Goal: Task Accomplishment & Management: Manage account settings

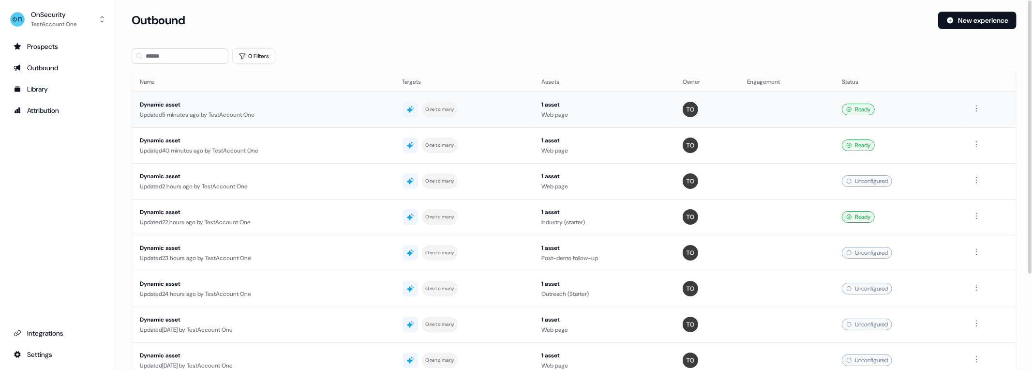
click at [928, 114] on div "Ready" at bounding box center [898, 110] width 113 height 12
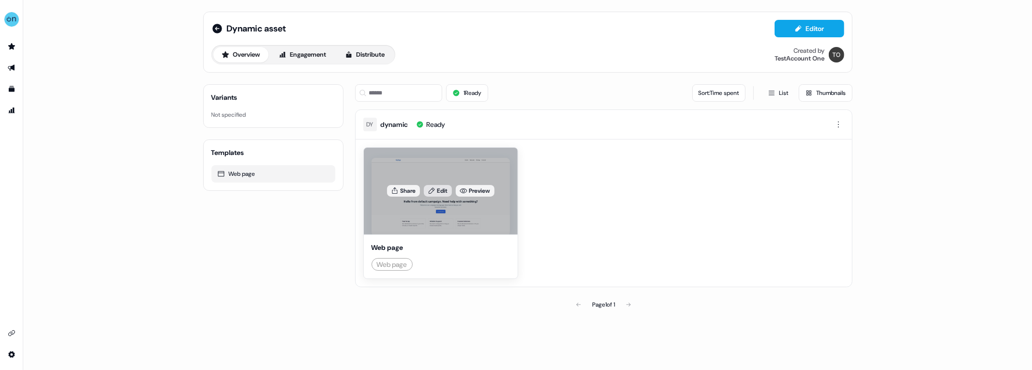
click at [444, 187] on link "Edit" at bounding box center [438, 191] width 28 height 12
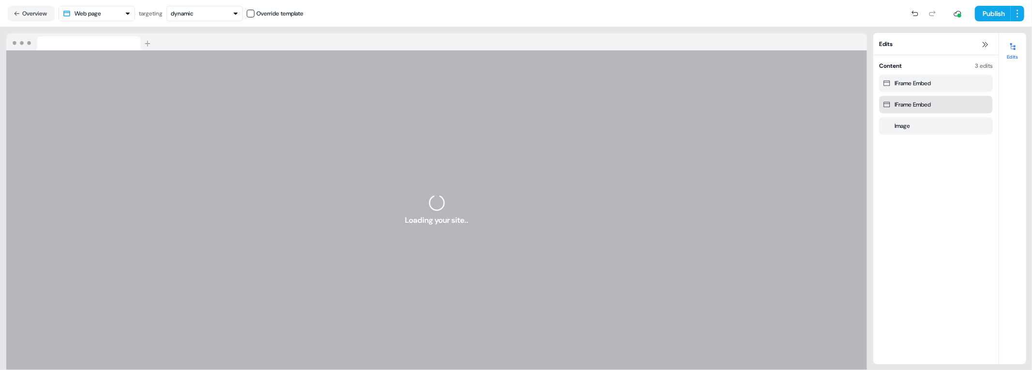
click at [922, 104] on div "IFrame Embed" at bounding box center [913, 105] width 36 height 10
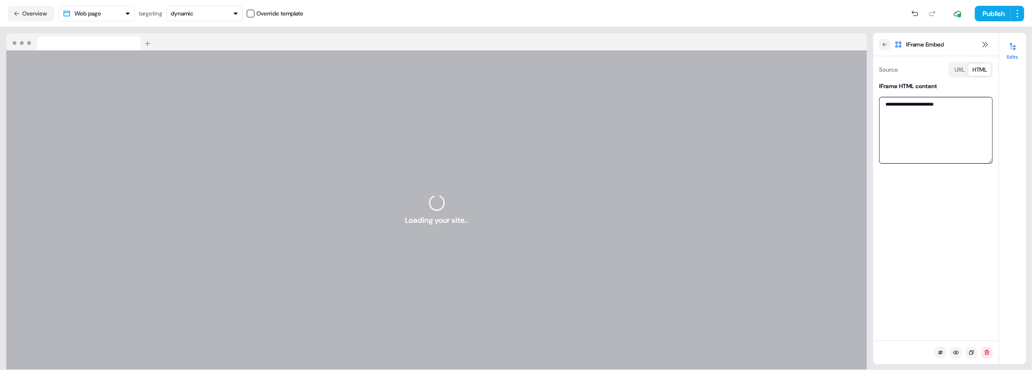
click at [940, 108] on textarea "**********" at bounding box center [936, 130] width 114 height 67
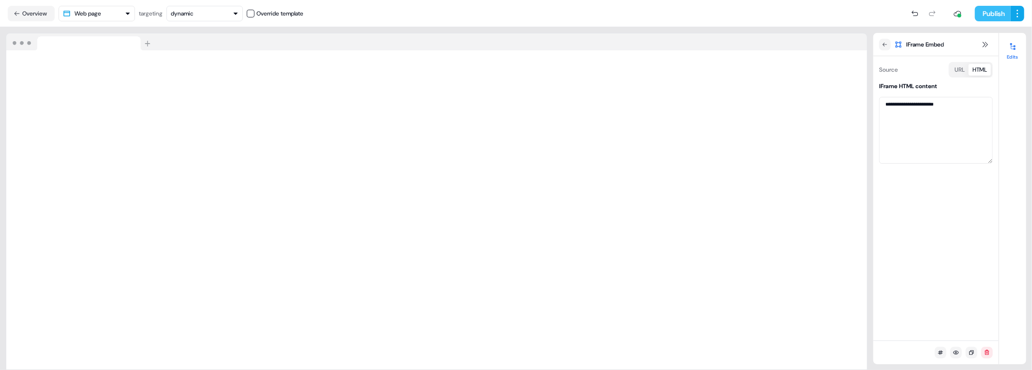
click at [989, 11] on button "Publish" at bounding box center [993, 13] width 36 height 15
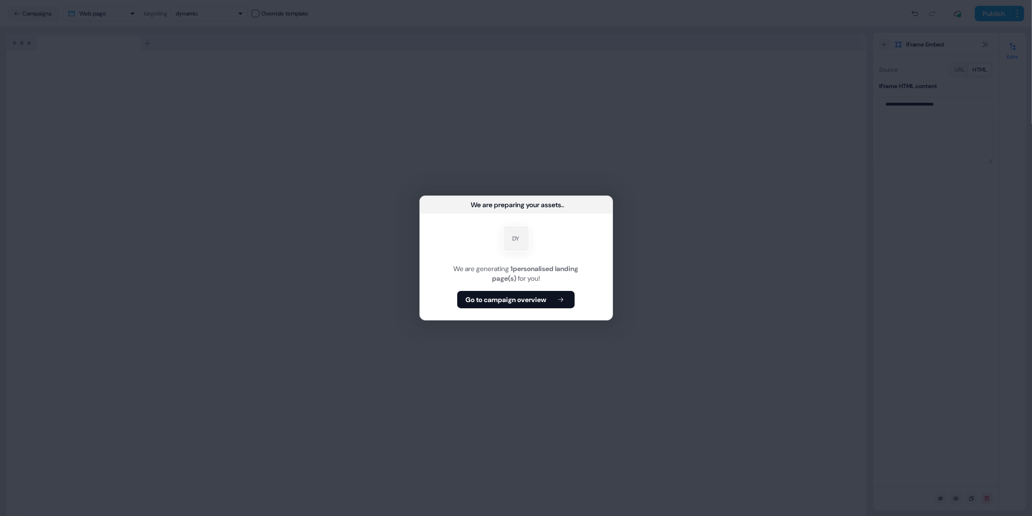
click at [622, 325] on div "We are preparing your assets ... DY We are generating 1 personalised landing pa…" at bounding box center [516, 258] width 1032 height 516
click at [553, 299] on button "Go to campaign overview" at bounding box center [516, 299] width 118 height 17
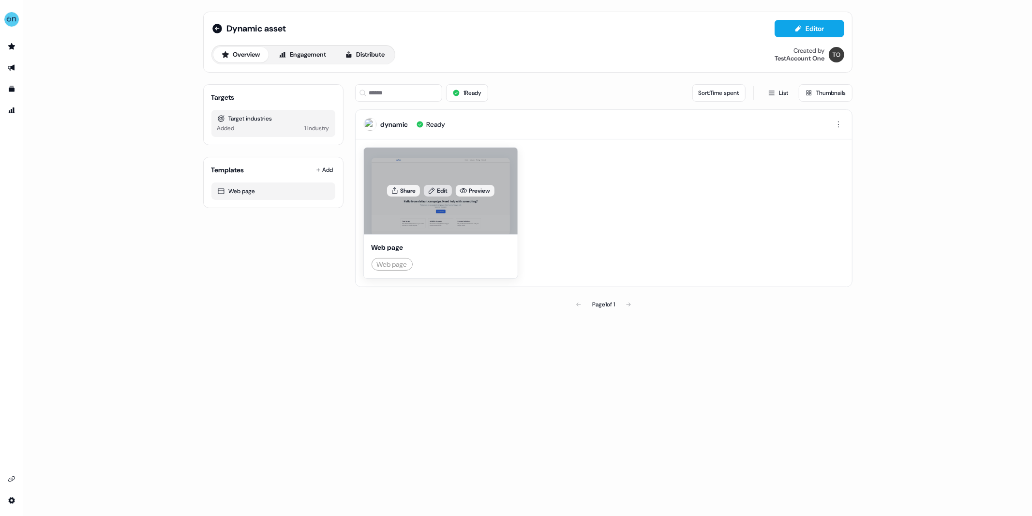
click at [434, 192] on icon at bounding box center [432, 191] width 8 height 8
drag, startPoint x: 392, startPoint y: 249, endPoint x: 376, endPoint y: 246, distance: 16.2
click at [376, 246] on div "Web page" at bounding box center [441, 247] width 138 height 10
click at [397, 246] on div "Web page" at bounding box center [441, 247] width 138 height 10
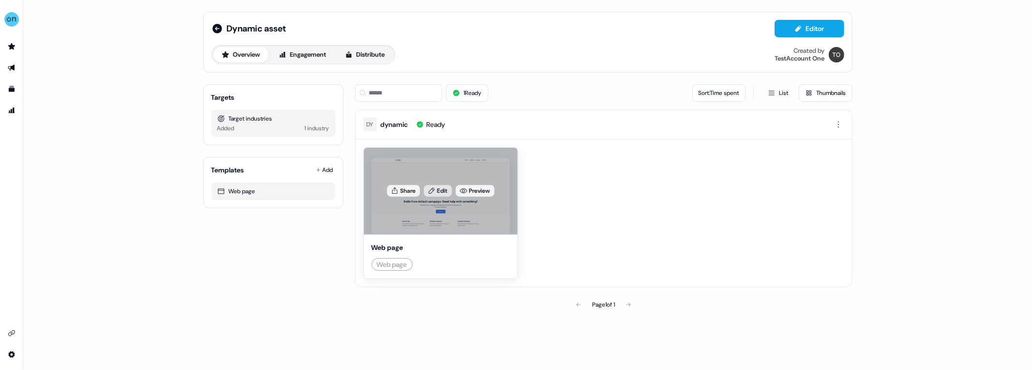
click at [437, 190] on link "Edit" at bounding box center [438, 191] width 28 height 12
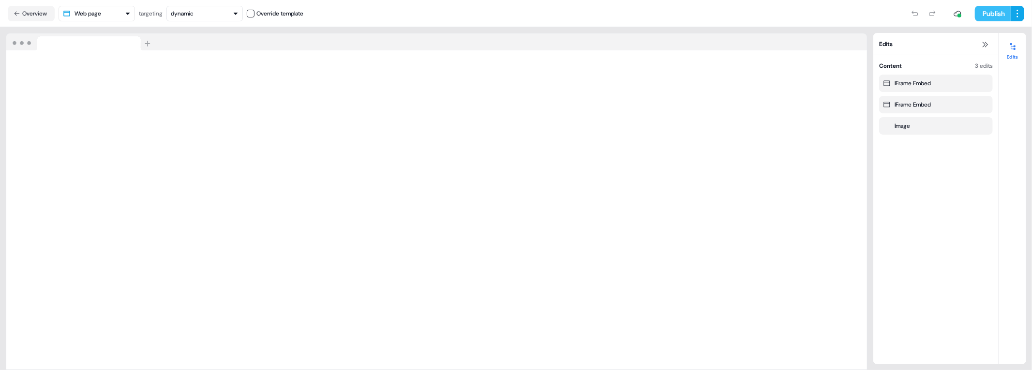
click at [996, 16] on button "Publish" at bounding box center [993, 13] width 36 height 15
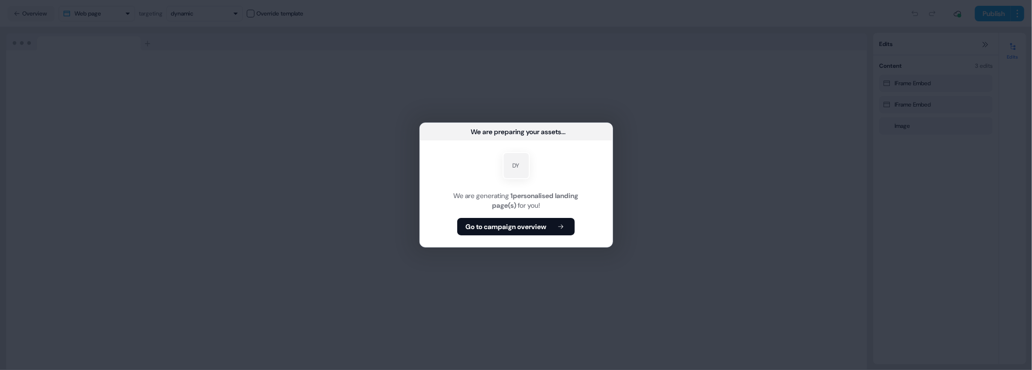
click at [277, 126] on div "We are preparing your assets ... DY We are generating 1 personalised landing pa…" at bounding box center [516, 185] width 1032 height 370
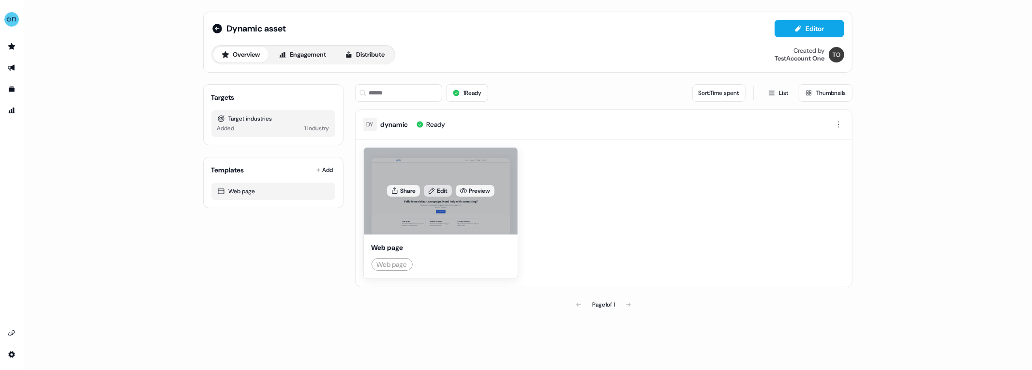
click at [430, 193] on icon at bounding box center [432, 191] width 6 height 6
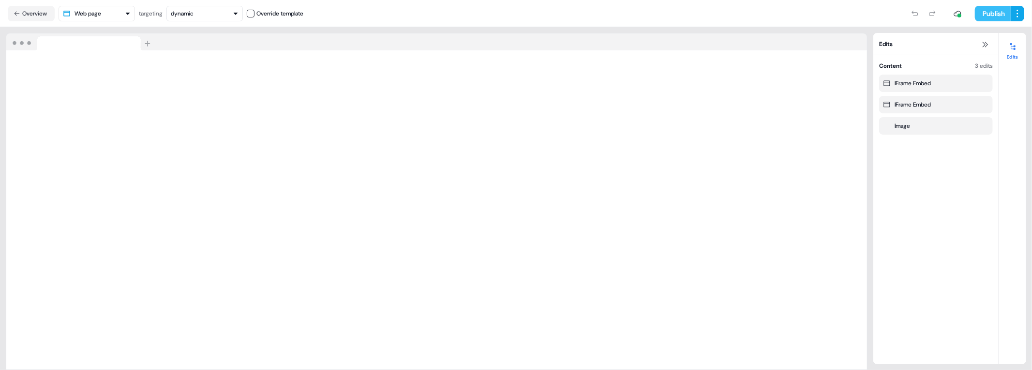
click at [987, 16] on button "Publish" at bounding box center [993, 13] width 36 height 15
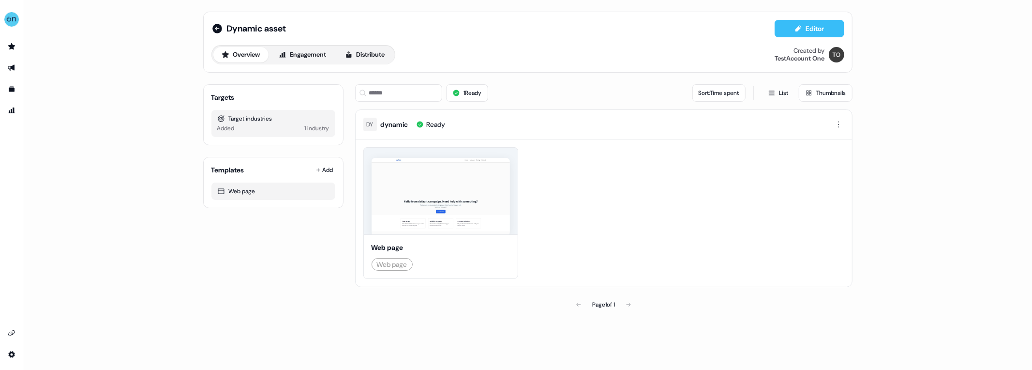
click at [800, 30] on icon at bounding box center [798, 29] width 8 height 8
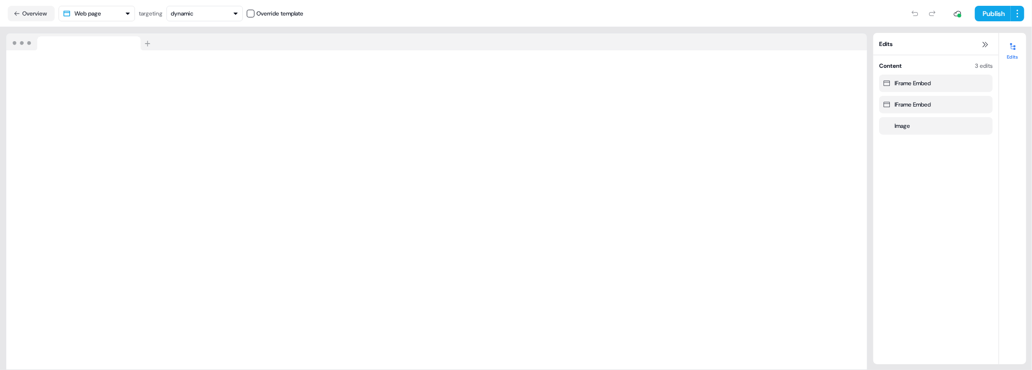
click at [544, 216] on iframe at bounding box center [436, 209] width 861 height 319
click at [955, 9] on div at bounding box center [957, 13] width 19 height 19
click at [958, 16] on div at bounding box center [959, 16] width 4 height 4
click at [958, 14] on div at bounding box center [959, 16] width 4 height 4
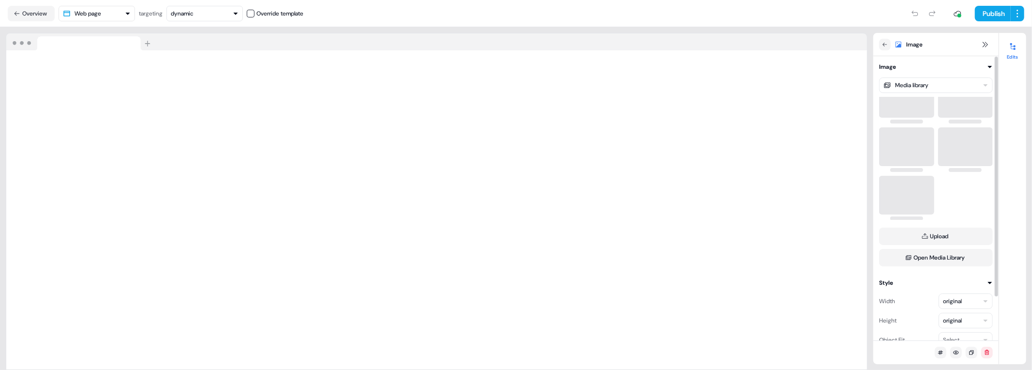
click at [962, 304] on html "For the best experience switch devices to a bigger screen. Go to Userled.io Dyn…" at bounding box center [516, 185] width 1032 height 370
drag, startPoint x: 950, startPoint y: 297, endPoint x: 921, endPoint y: 297, distance: 29.5
click at [939, 297] on input "*" at bounding box center [951, 301] width 25 height 15
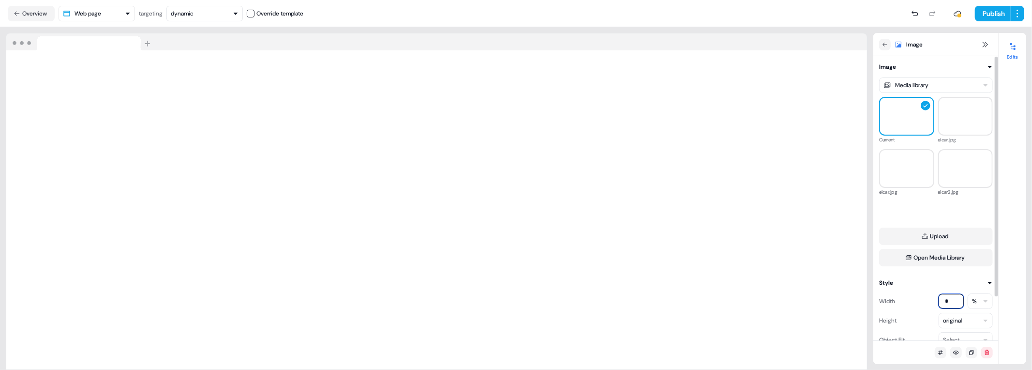
type input "*"
click at [882, 47] on button at bounding box center [885, 45] width 12 height 12
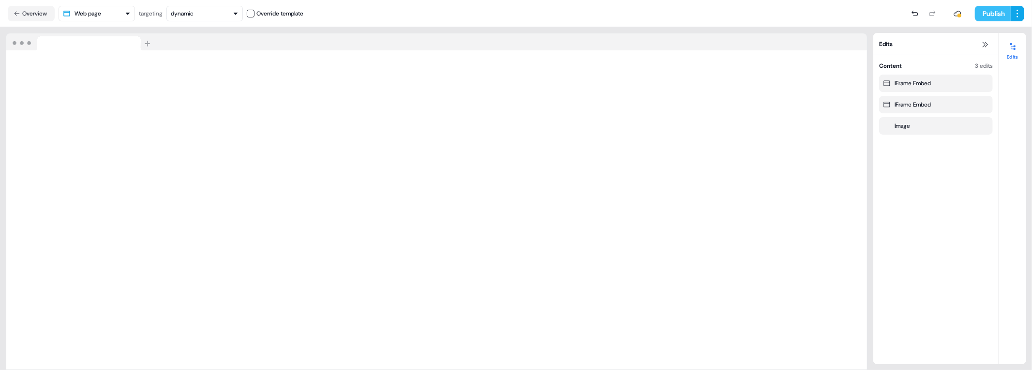
click at [992, 16] on button "Publish" at bounding box center [993, 13] width 36 height 15
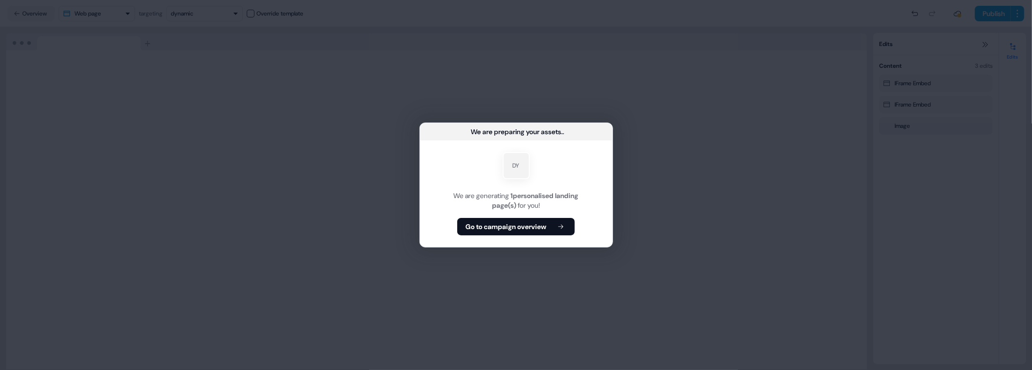
click at [336, 131] on div "We are preparing your assets ... DY We are generating 1 personalised landing pa…" at bounding box center [516, 185] width 1032 height 370
click at [220, 176] on div "We are preparing your assets ... DY We are generating 1 personalised landing pa…" at bounding box center [516, 185] width 1032 height 370
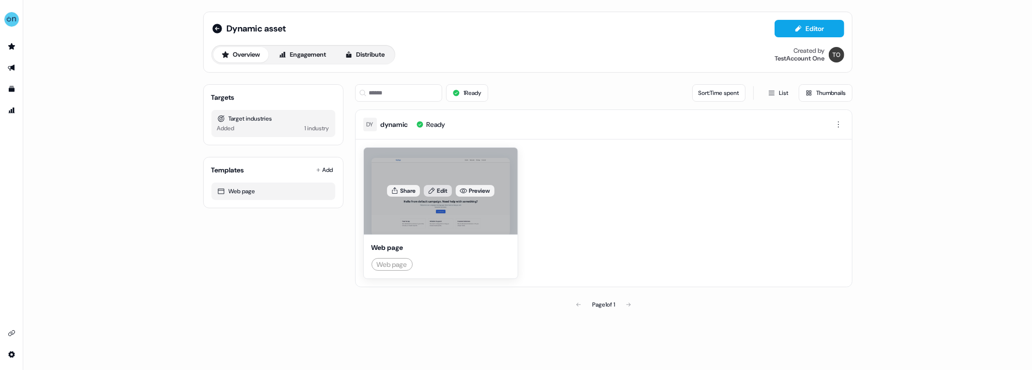
click at [440, 192] on link "Edit" at bounding box center [438, 191] width 28 height 12
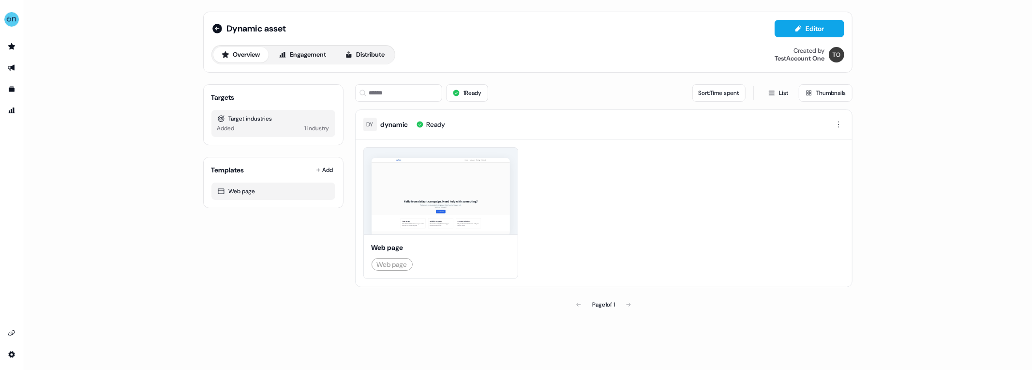
click at [139, 130] on div "Dynamic asset Editor Overview Engagement Distribute Created by TestAccount One …" at bounding box center [527, 185] width 1009 height 370
click at [106, 183] on div "Dynamic asset Editor Overview Engagement Distribute Created by TestAccount One …" at bounding box center [527, 185] width 1009 height 370
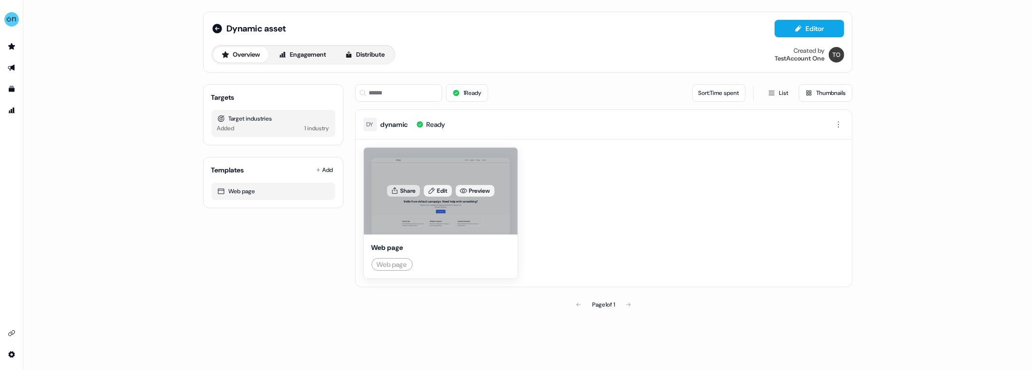
click at [397, 192] on icon at bounding box center [395, 191] width 8 height 8
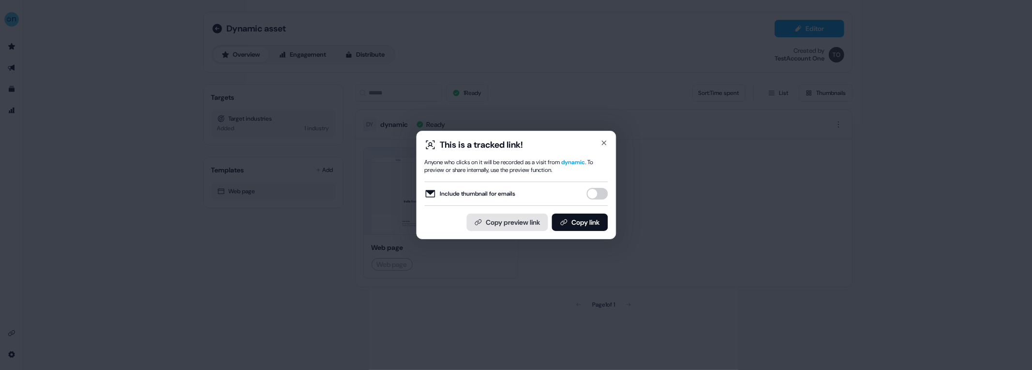
click at [532, 223] on button "Copy preview link" at bounding box center [506, 221] width 81 height 17
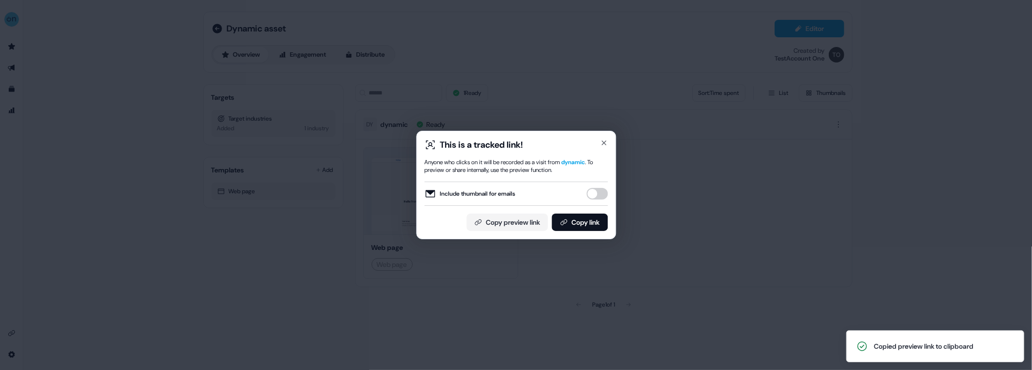
click at [597, 196] on button "Include thumbnail for emails" at bounding box center [596, 194] width 21 height 12
click at [568, 223] on button "Copy link" at bounding box center [580, 221] width 56 height 17
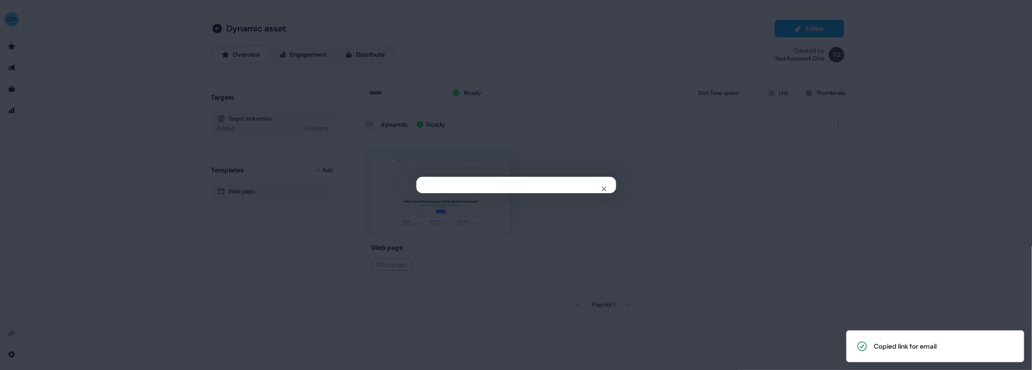
click at [633, 137] on div "Close" at bounding box center [516, 185] width 1032 height 370
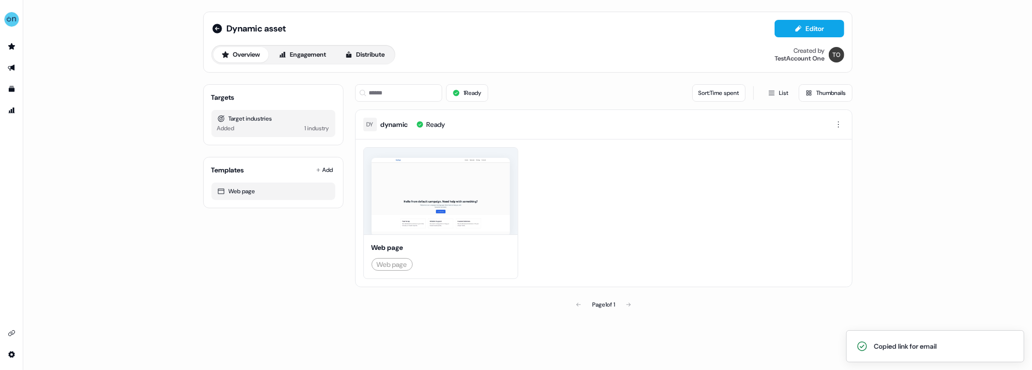
click at [297, 127] on div "Added 1 industry" at bounding box center [273, 128] width 112 height 10
click at [360, 60] on button "Distribute" at bounding box center [365, 54] width 57 height 15
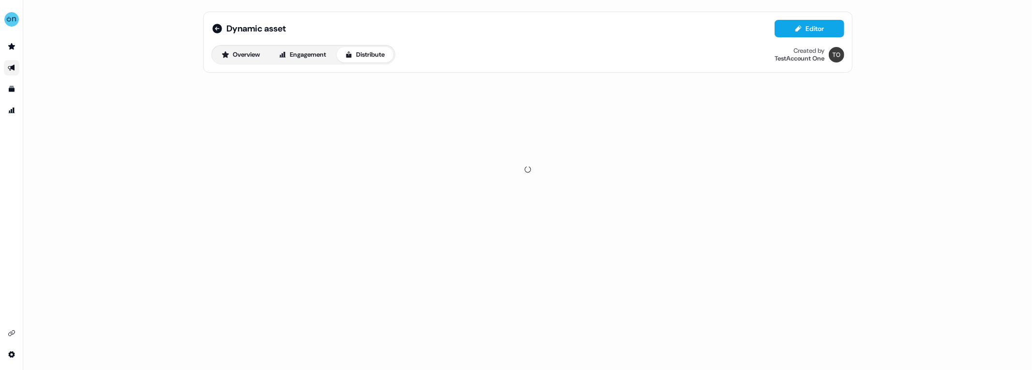
click at [353, 56] on icon at bounding box center [349, 55] width 8 height 8
click at [311, 55] on button "Engagement" at bounding box center [302, 54] width 64 height 15
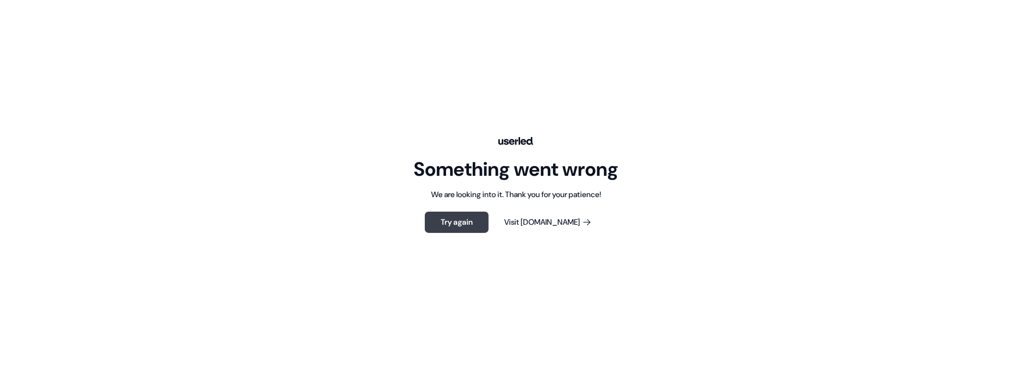
click at [487, 218] on button "Try again" at bounding box center [457, 221] width 64 height 21
click at [480, 220] on button "Try again" at bounding box center [457, 221] width 64 height 21
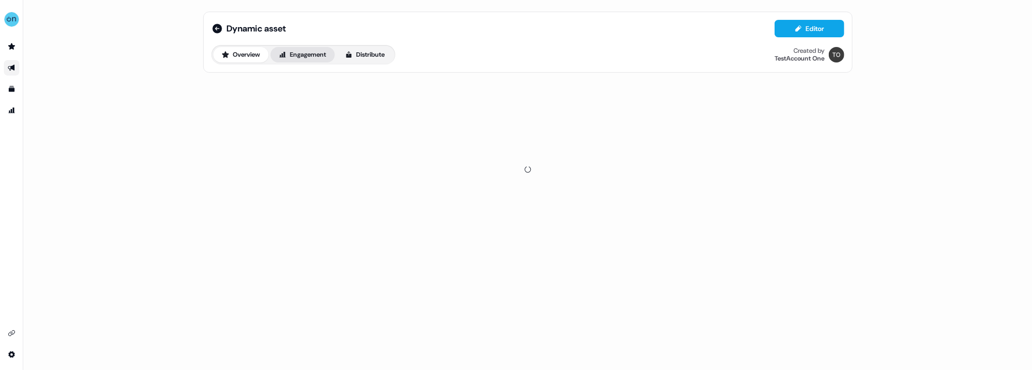
click at [311, 56] on button "Engagement" at bounding box center [302, 54] width 64 height 15
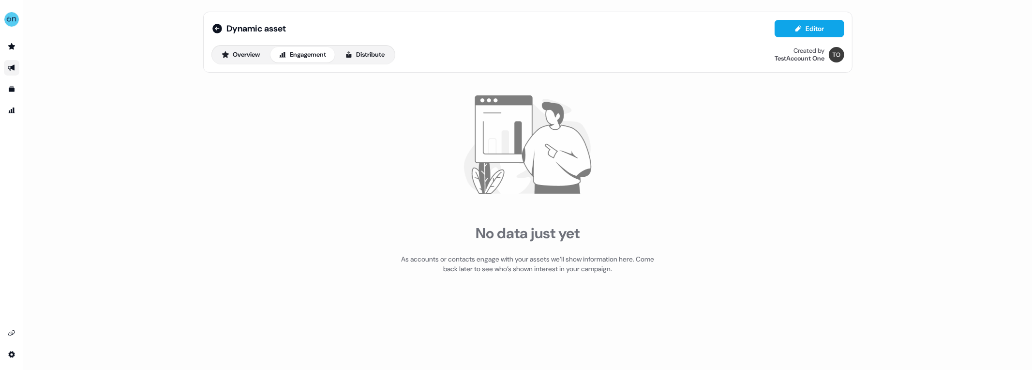
click at [361, 67] on div "Dynamic asset Editor Overview Engagement Distribute Created by TestAccount One" at bounding box center [527, 42] width 649 height 61
click at [362, 59] on button "Distribute" at bounding box center [365, 54] width 57 height 15
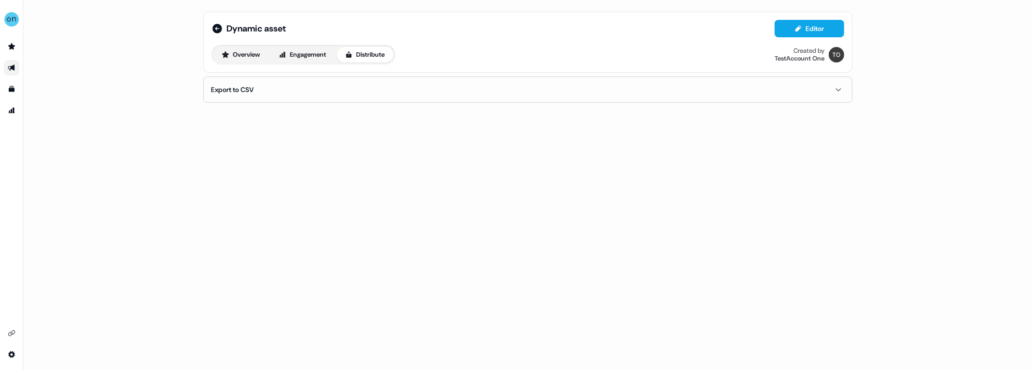
click at [257, 90] on button "Export to CSV" at bounding box center [527, 89] width 633 height 25
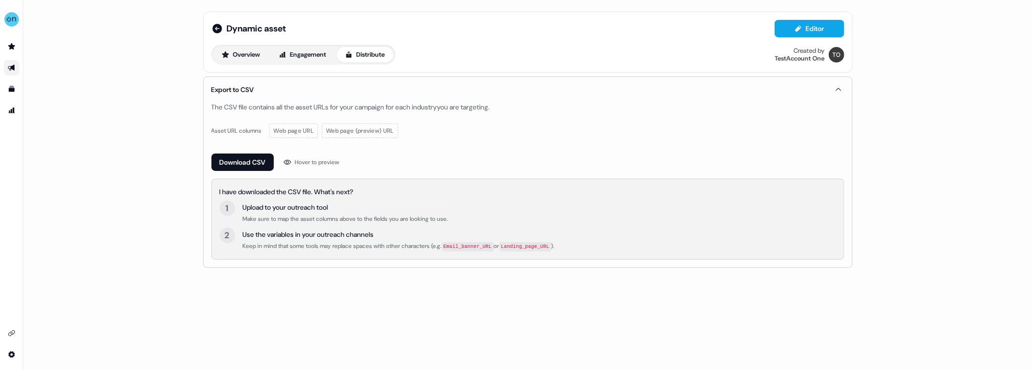
click at [367, 134] on span "Web page (preview) URL" at bounding box center [360, 131] width 68 height 10
click at [295, 52] on button "Engagement" at bounding box center [302, 54] width 64 height 15
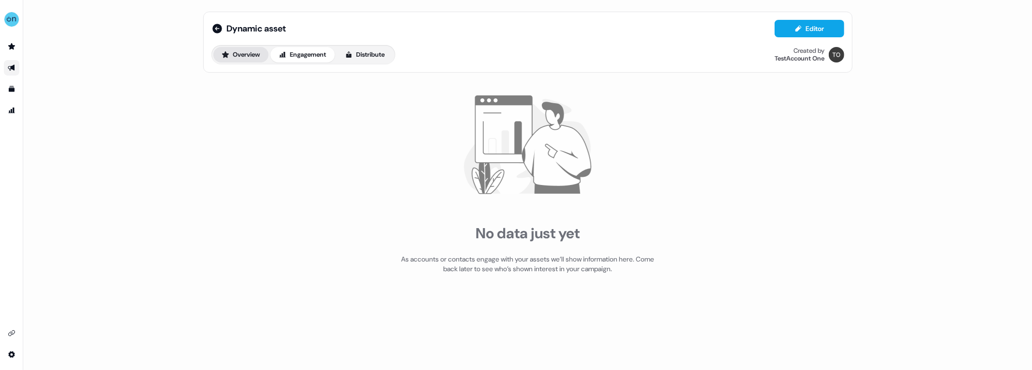
click at [252, 53] on button "Overview" at bounding box center [240, 54] width 55 height 15
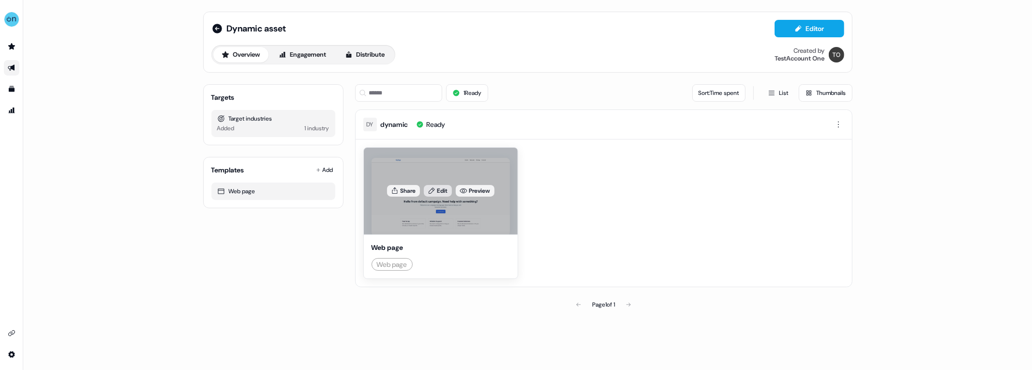
click at [445, 194] on link "Edit" at bounding box center [438, 191] width 28 height 12
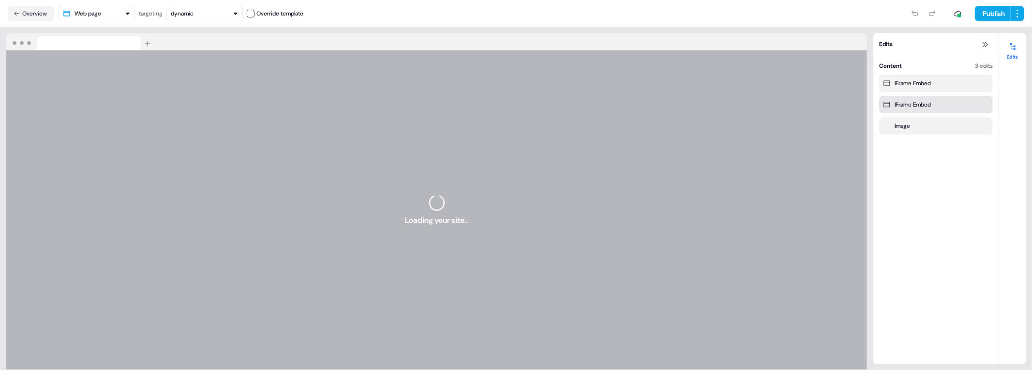
click at [919, 103] on div "IFrame Embed" at bounding box center [913, 105] width 36 height 10
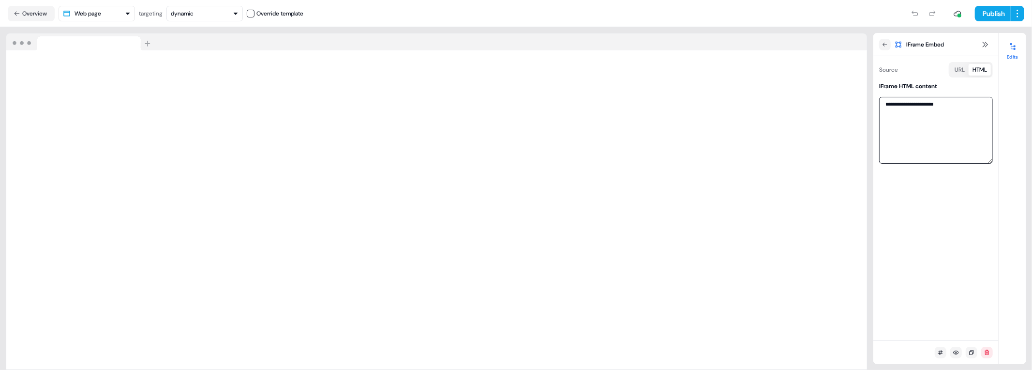
drag, startPoint x: 942, startPoint y: 105, endPoint x: 803, endPoint y: 89, distance: 139.8
click at [879, 97] on textarea "**********" at bounding box center [936, 130] width 114 height 67
type textarea "*"
click at [992, 19] on button "Publish" at bounding box center [993, 13] width 36 height 15
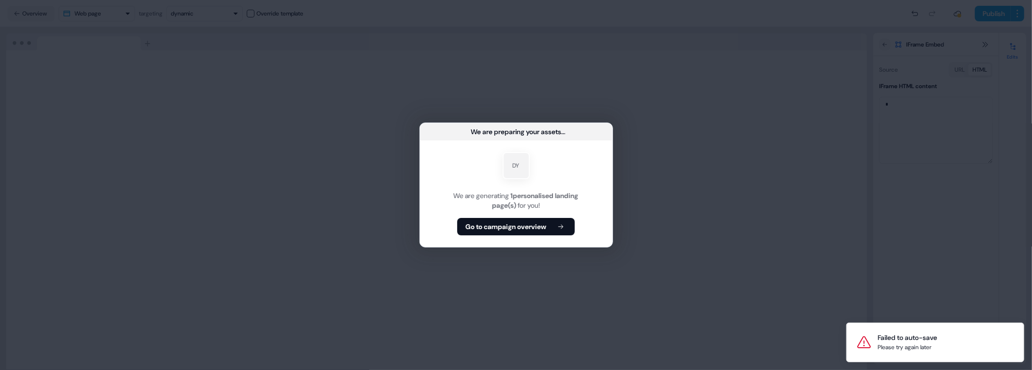
drag, startPoint x: 740, startPoint y: 211, endPoint x: 725, endPoint y: 209, distance: 15.1
click at [744, 209] on div "We are preparing your assets ... DY We are generating 1 personalised landing pa…" at bounding box center [516, 185] width 1032 height 370
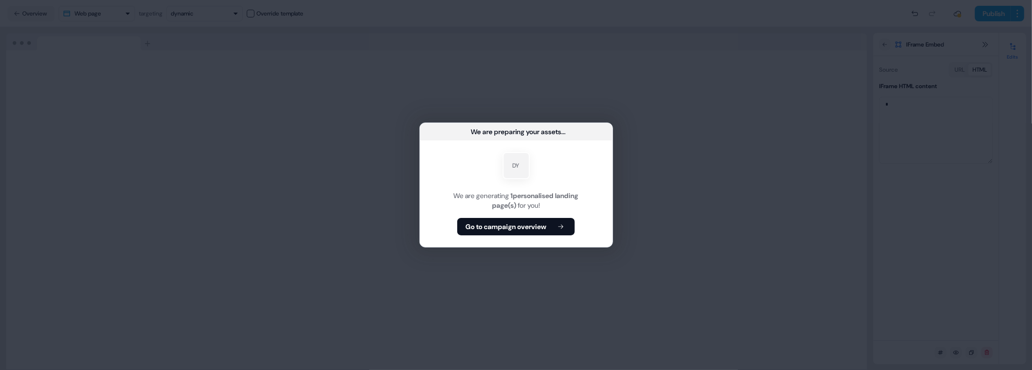
click at [263, 90] on div "We are preparing your assets ... DY We are generating 1 personalised landing pa…" at bounding box center [516, 185] width 1032 height 370
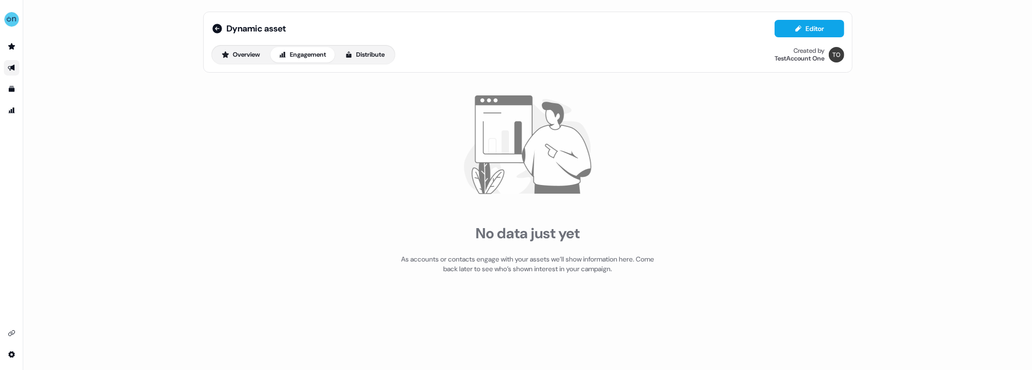
click at [12, 70] on icon "Go to outbound experience" at bounding box center [12, 68] width 8 height 8
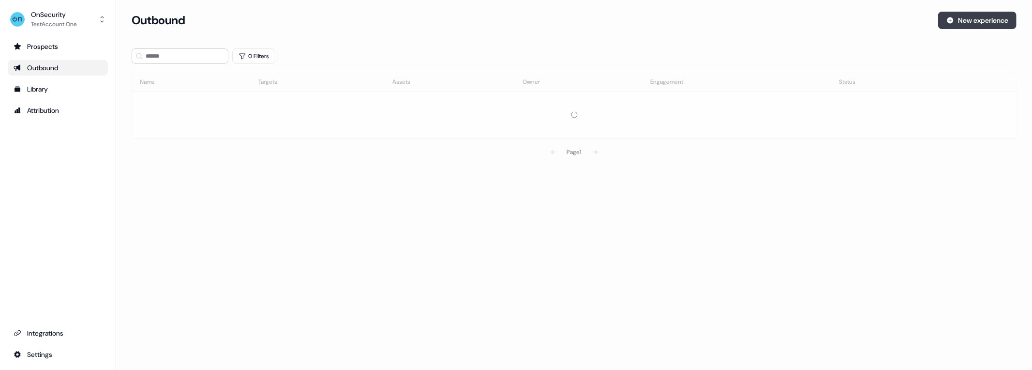
click at [976, 19] on button "New experience" at bounding box center [977, 20] width 78 height 17
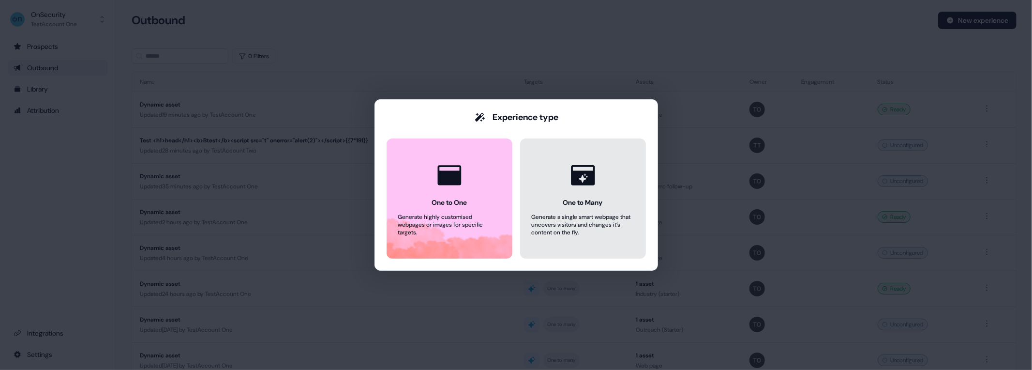
click at [584, 187] on icon at bounding box center [583, 175] width 37 height 37
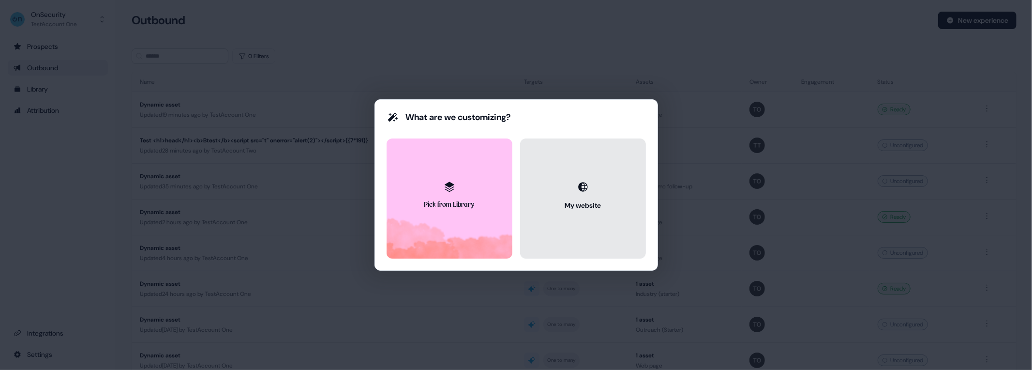
click at [602, 193] on button "My website" at bounding box center [583, 198] width 126 height 120
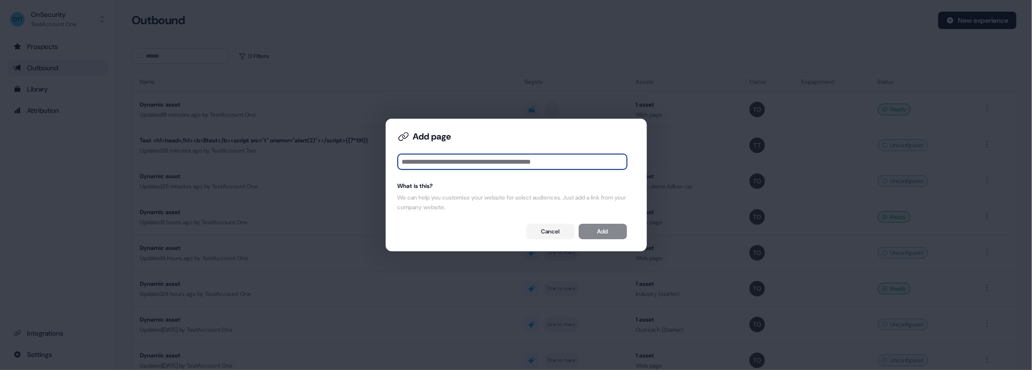
click at [503, 163] on input at bounding box center [512, 161] width 229 height 15
paste input "**********"
type input "**********"
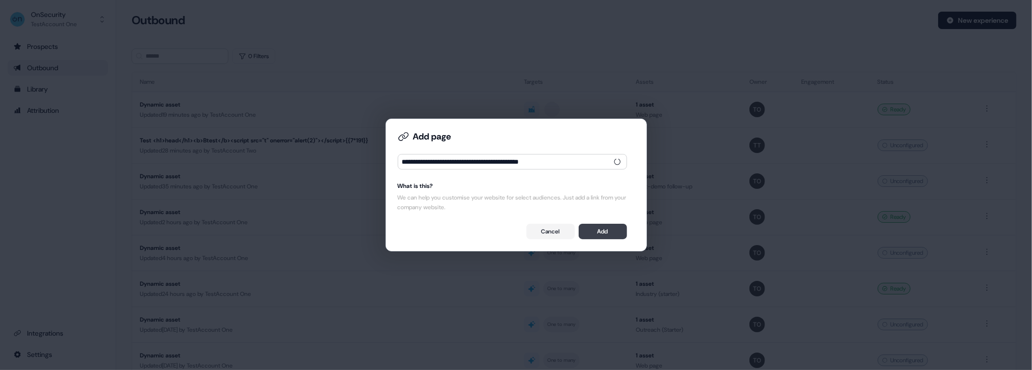
click at [611, 234] on button "Add" at bounding box center [603, 231] width 48 height 15
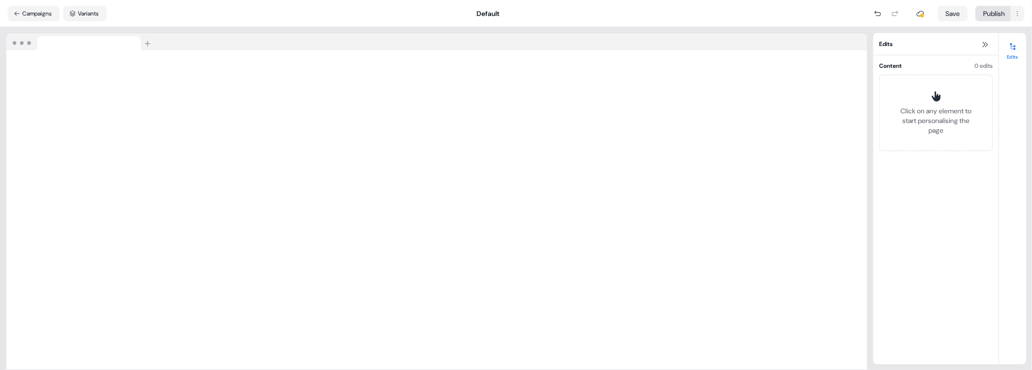
click at [984, 12] on html "For the best experience switch devices to a bigger screen. Go to [DOMAIN_NAME] …" at bounding box center [516, 185] width 1032 height 370
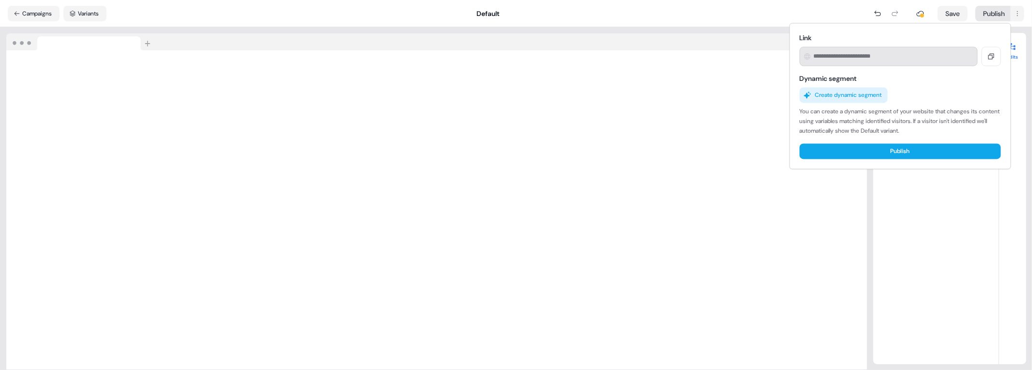
click at [899, 143] on div "Link Dynamic segment Create dynamic segment You can create a dynamic segment of…" at bounding box center [900, 96] width 217 height 141
click at [900, 152] on button "Publish" at bounding box center [900, 151] width 201 height 15
type input "**********"
drag, startPoint x: 958, startPoint y: 57, endPoint x: 988, endPoint y: 57, distance: 29.5
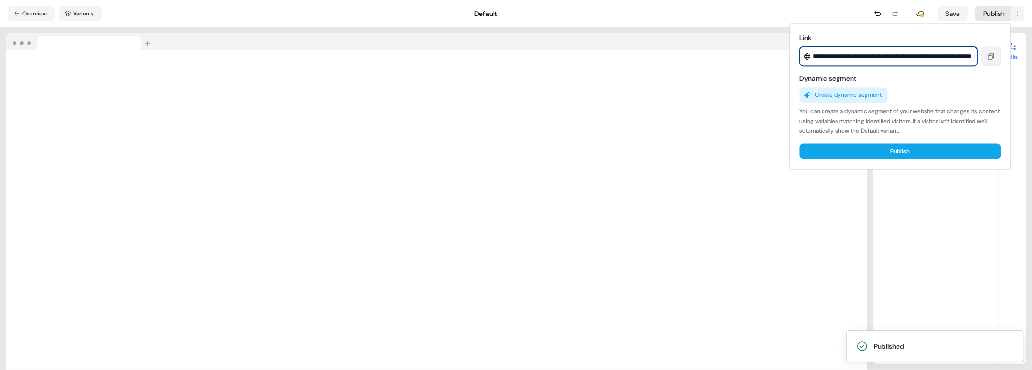
click at [978, 57] on input "**********" at bounding box center [889, 56] width 178 height 19
click at [948, 57] on input "**********" at bounding box center [889, 56] width 178 height 19
click at [508, 224] on html "**********" at bounding box center [516, 185] width 1032 height 370
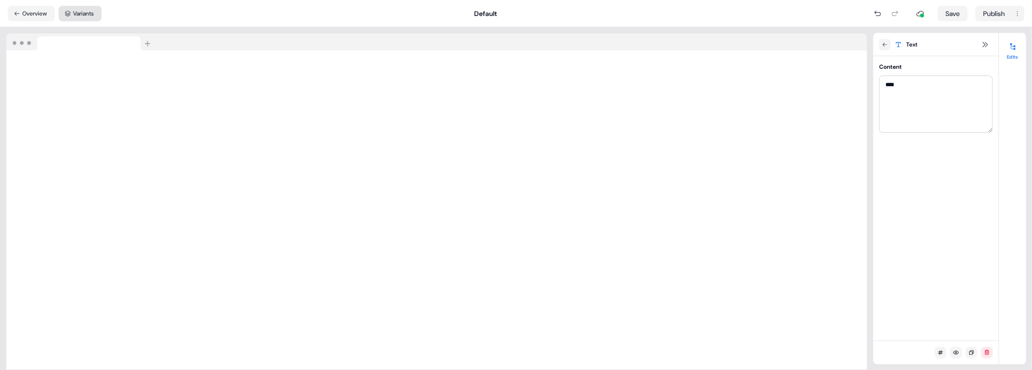
click at [98, 12] on button "Variants" at bounding box center [80, 13] width 43 height 15
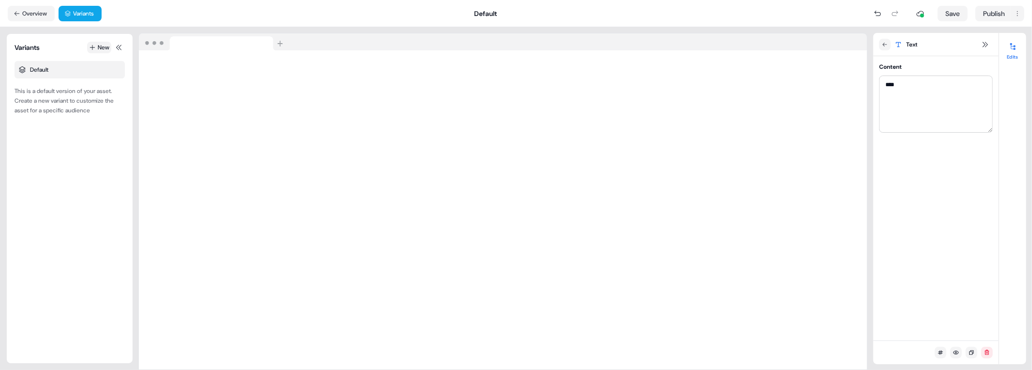
click at [97, 49] on button "New" at bounding box center [99, 48] width 24 height 12
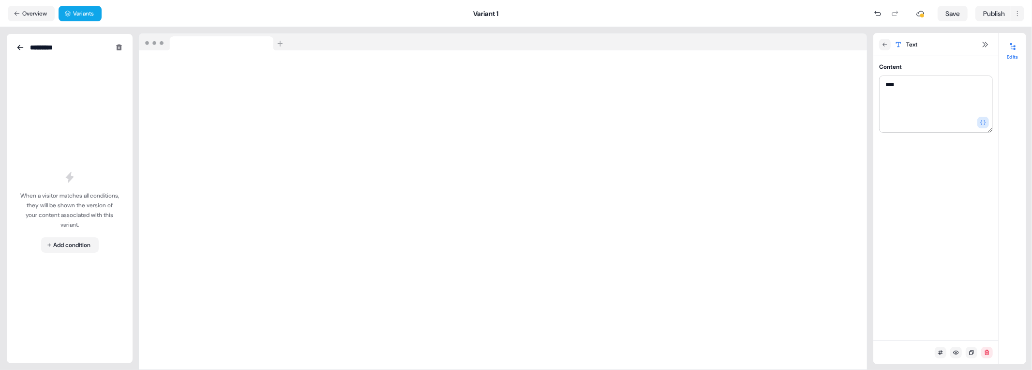
scroll to position [0, 0]
click at [76, 245] on html "For the best experience switch devices to a bigger screen. Go to [DOMAIN_NAME] …" at bounding box center [516, 185] width 1032 height 370
click at [97, 294] on span "UTM Parameters" at bounding box center [76, 296] width 43 height 8
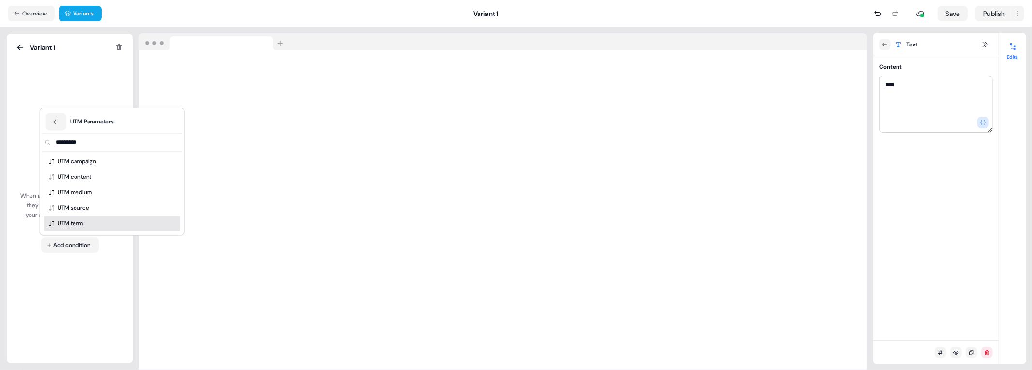
click at [85, 221] on div "UTM term" at bounding box center [112, 223] width 136 height 15
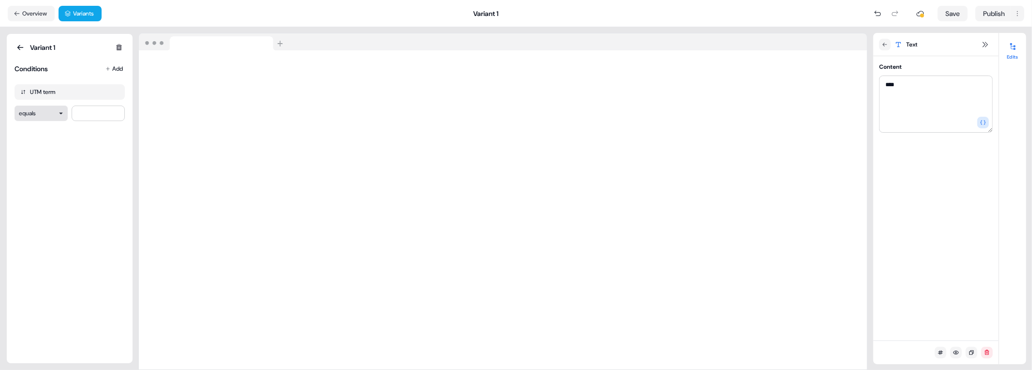
click at [61, 115] on html "For the best experience switch devices to a bigger screen. Go to [DOMAIN_NAME] …" at bounding box center [516, 185] width 1032 height 370
click at [96, 122] on div "Variant 1 Conditions Add UTM term contains" at bounding box center [70, 199] width 110 height 314
click at [91, 115] on input at bounding box center [98, 112] width 53 height 15
type input "****"
click at [918, 95] on textarea "****" at bounding box center [936, 103] width 114 height 57
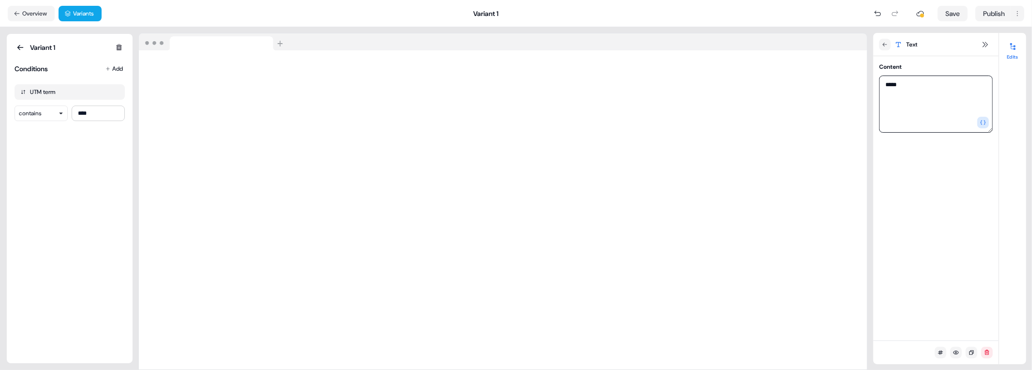
type textarea "*****"
click at [955, 16] on button "Save" at bounding box center [953, 13] width 30 height 15
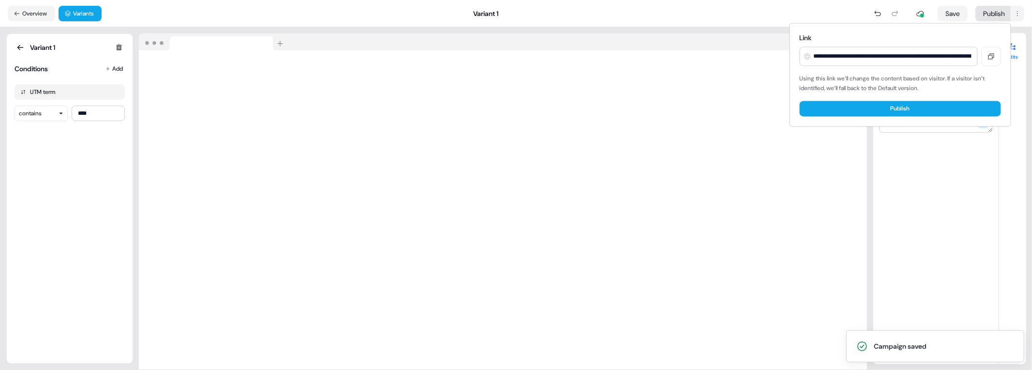
click at [982, 16] on html "**********" at bounding box center [516, 185] width 1032 height 370
click at [884, 108] on button "Publish" at bounding box center [900, 108] width 201 height 15
click at [829, 106] on button "Publish" at bounding box center [900, 108] width 201 height 15
click at [326, 129] on html "**********" at bounding box center [516, 185] width 1032 height 370
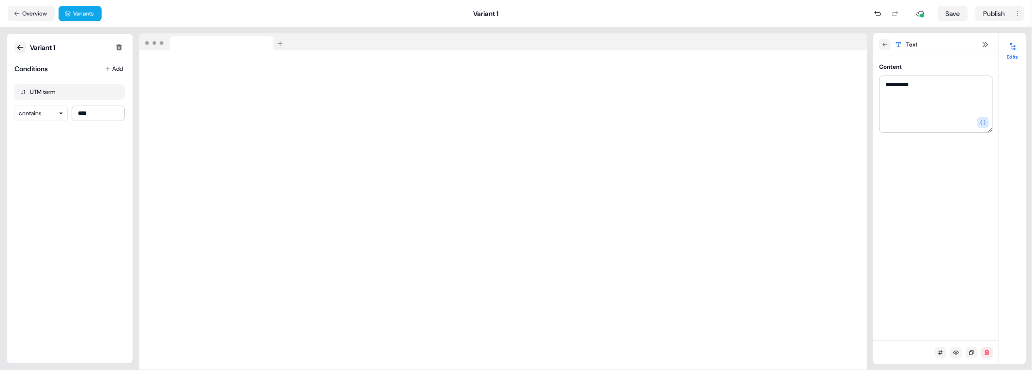
click at [19, 44] on icon at bounding box center [20, 48] width 8 height 8
click at [103, 50] on button "New" at bounding box center [99, 48] width 24 height 12
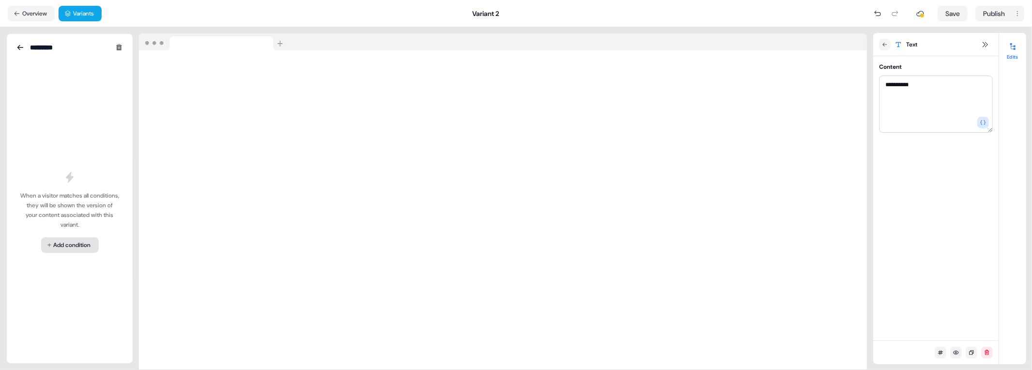
click at [67, 239] on html "**********" at bounding box center [516, 185] width 1032 height 370
click at [99, 302] on div "UTM Parameters" at bounding box center [112, 295] width 140 height 15
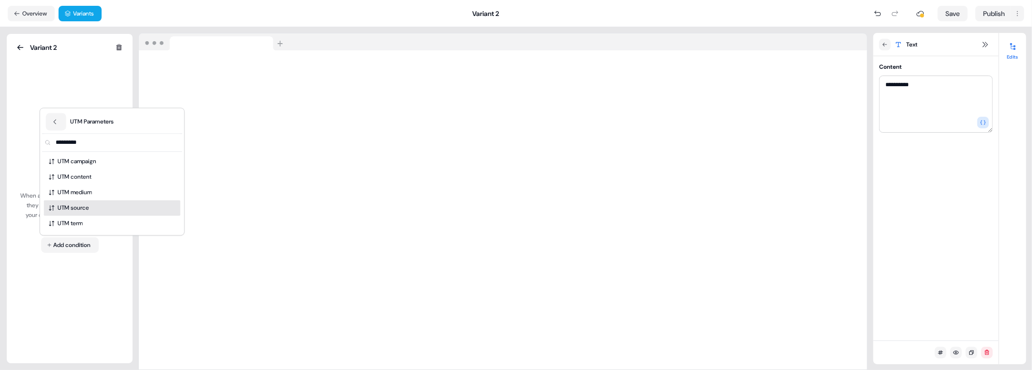
click at [92, 202] on div "UTM source" at bounding box center [112, 207] width 136 height 15
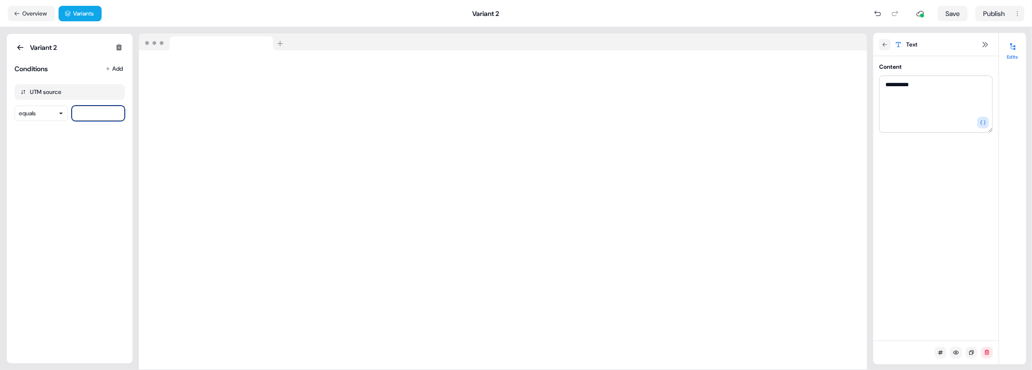
click at [93, 113] on input at bounding box center [98, 112] width 53 height 15
type input "*****"
click at [964, 88] on textarea "**********" at bounding box center [936, 103] width 114 height 57
type textarea "**********"
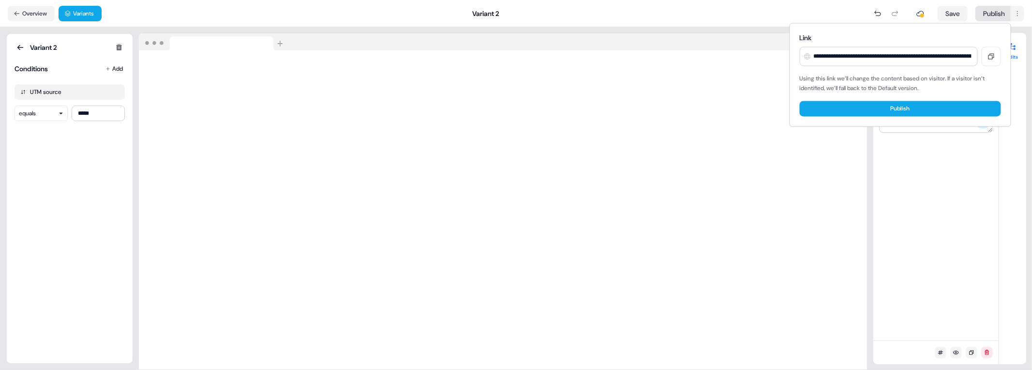
click at [987, 13] on html "**********" at bounding box center [516, 185] width 1032 height 370
click at [909, 105] on button "Publish" at bounding box center [900, 108] width 201 height 15
click at [874, 105] on button "Publish" at bounding box center [900, 108] width 201 height 15
click at [900, 164] on html "**********" at bounding box center [516, 185] width 1032 height 370
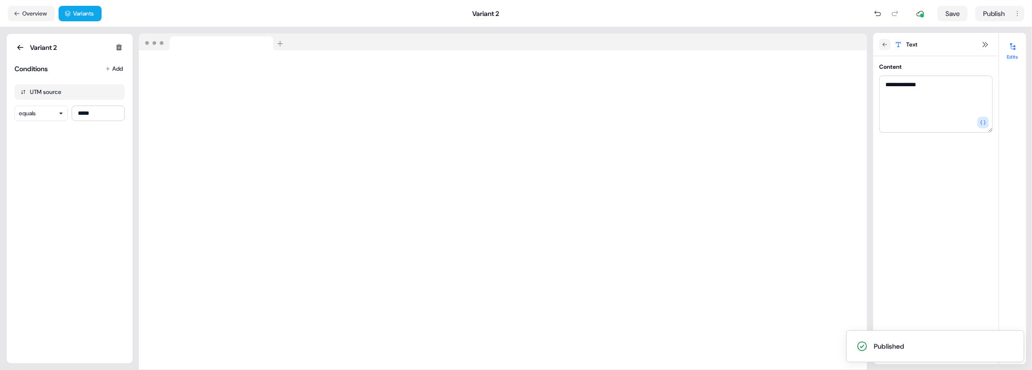
click at [32, 262] on div "Variant 2 Conditions Add UTM source equals *****" at bounding box center [70, 199] width 110 height 314
